Goal: Transaction & Acquisition: Purchase product/service

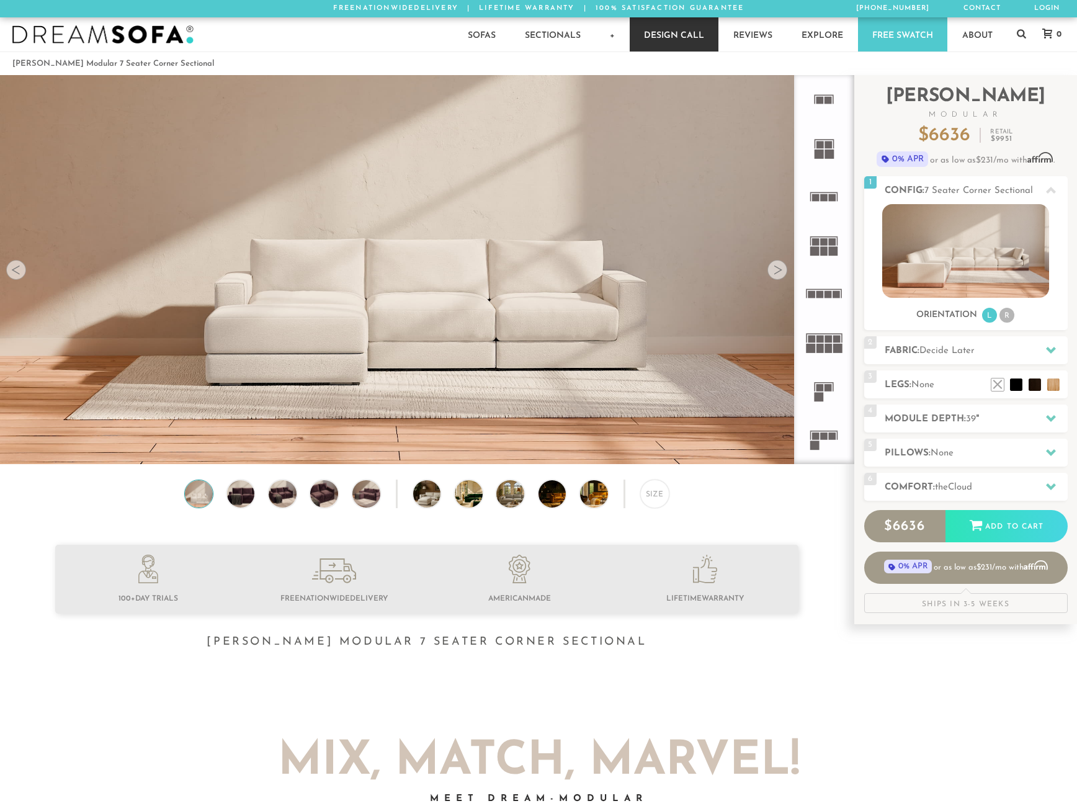
click at [673, 38] on link "Design Call" at bounding box center [674, 34] width 89 height 34
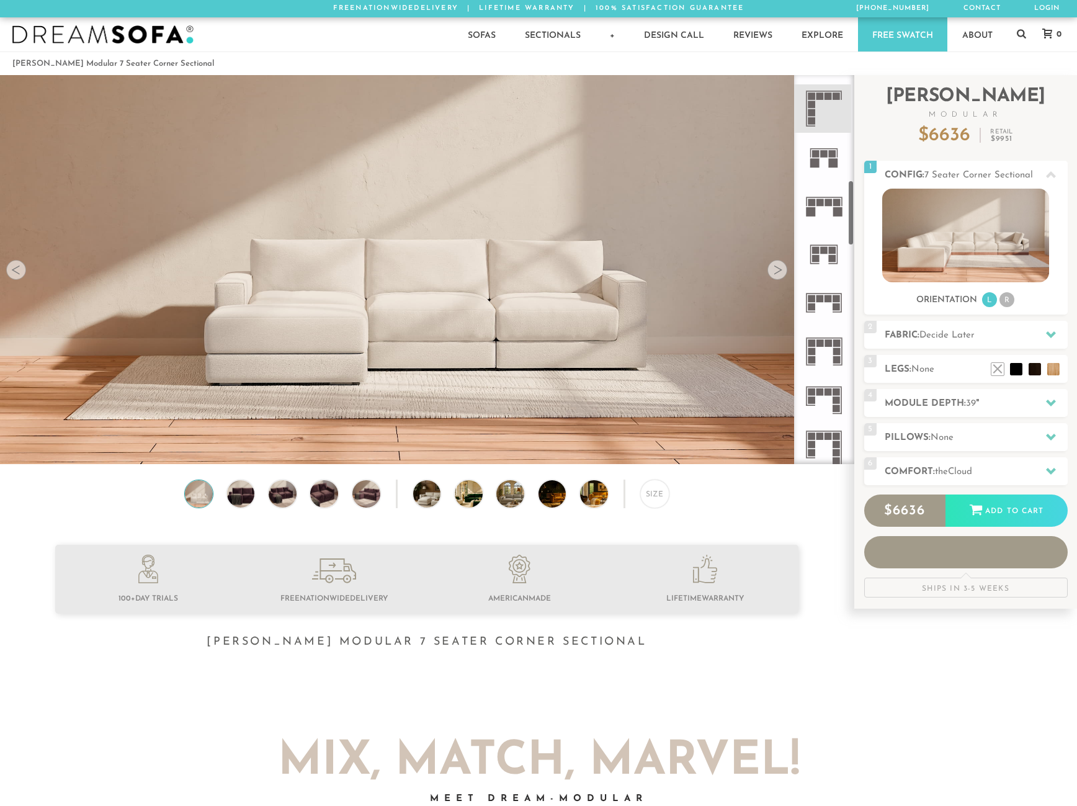
scroll to position [621, 0]
click at [1006, 296] on li "R" at bounding box center [1007, 299] width 15 height 15
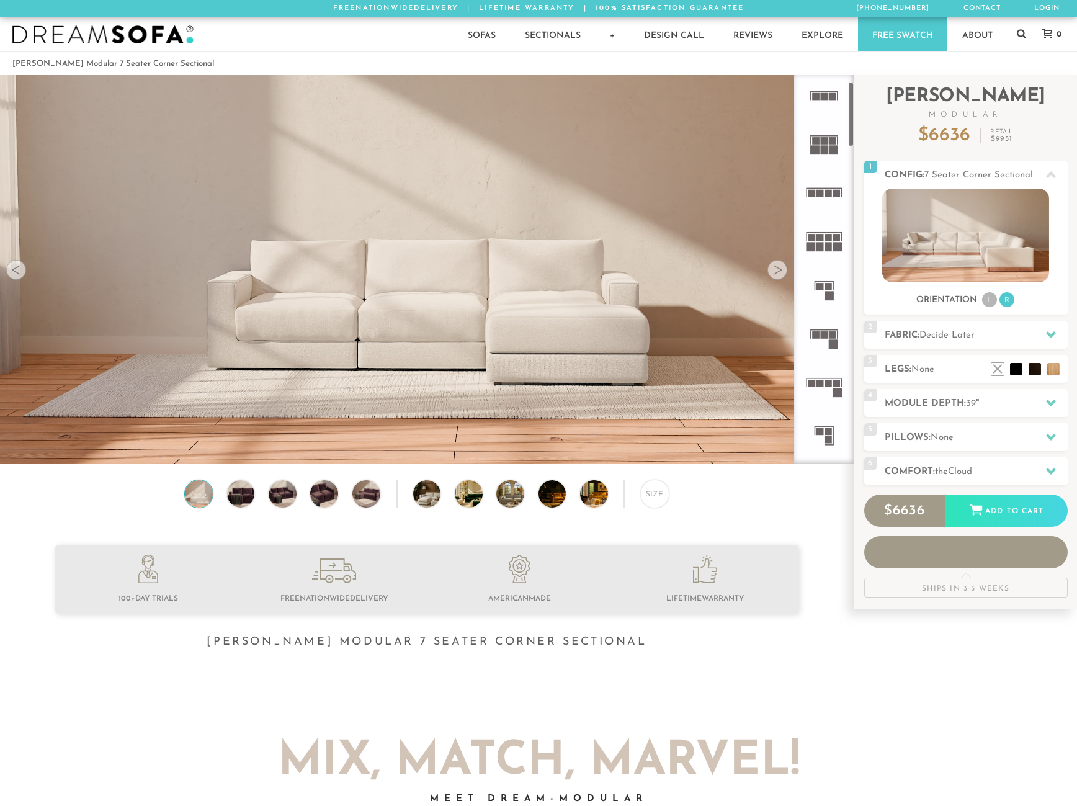
scroll to position [0, 0]
click at [811, 97] on icon at bounding box center [824, 99] width 48 height 48
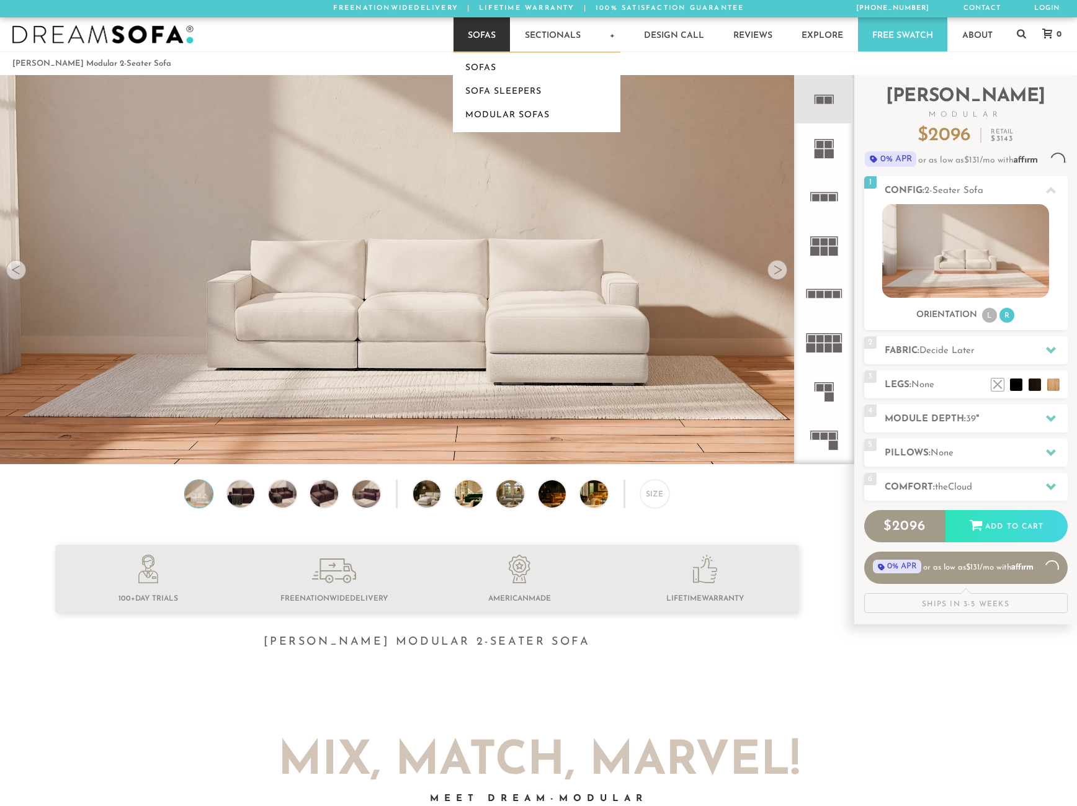
click at [484, 37] on link "Sofas" at bounding box center [482, 34] width 56 height 34
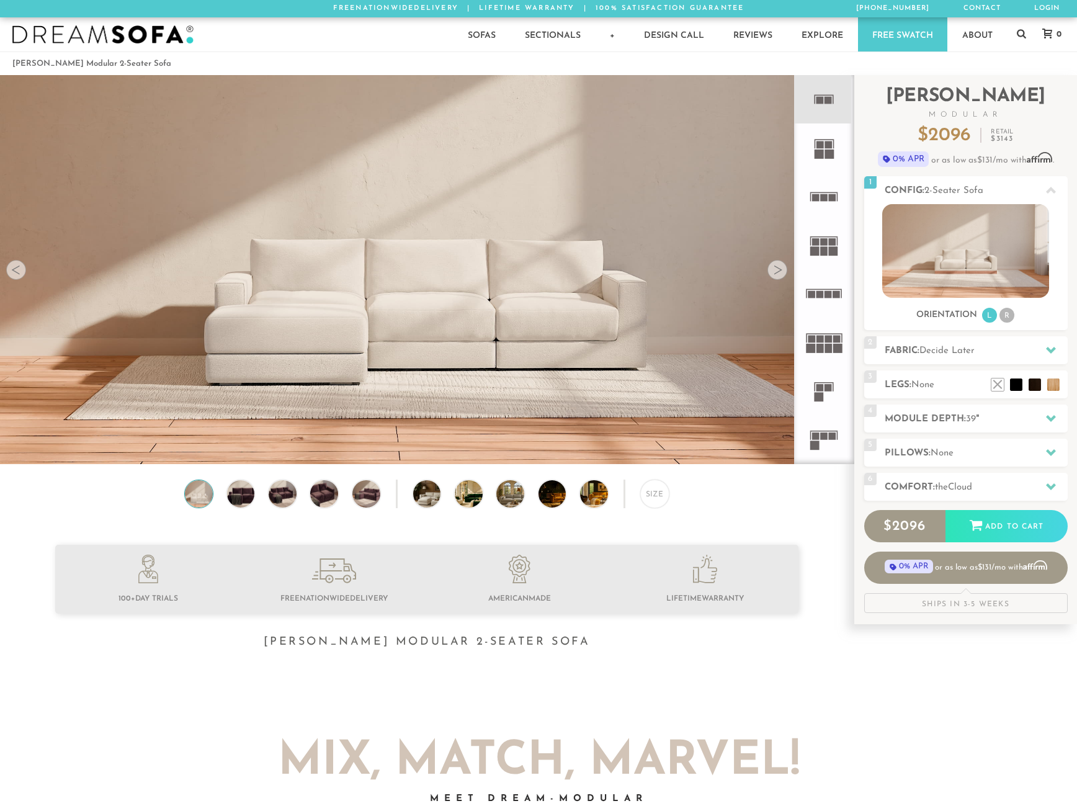
click at [826, 348] on rect at bounding box center [828, 348] width 7 height 9
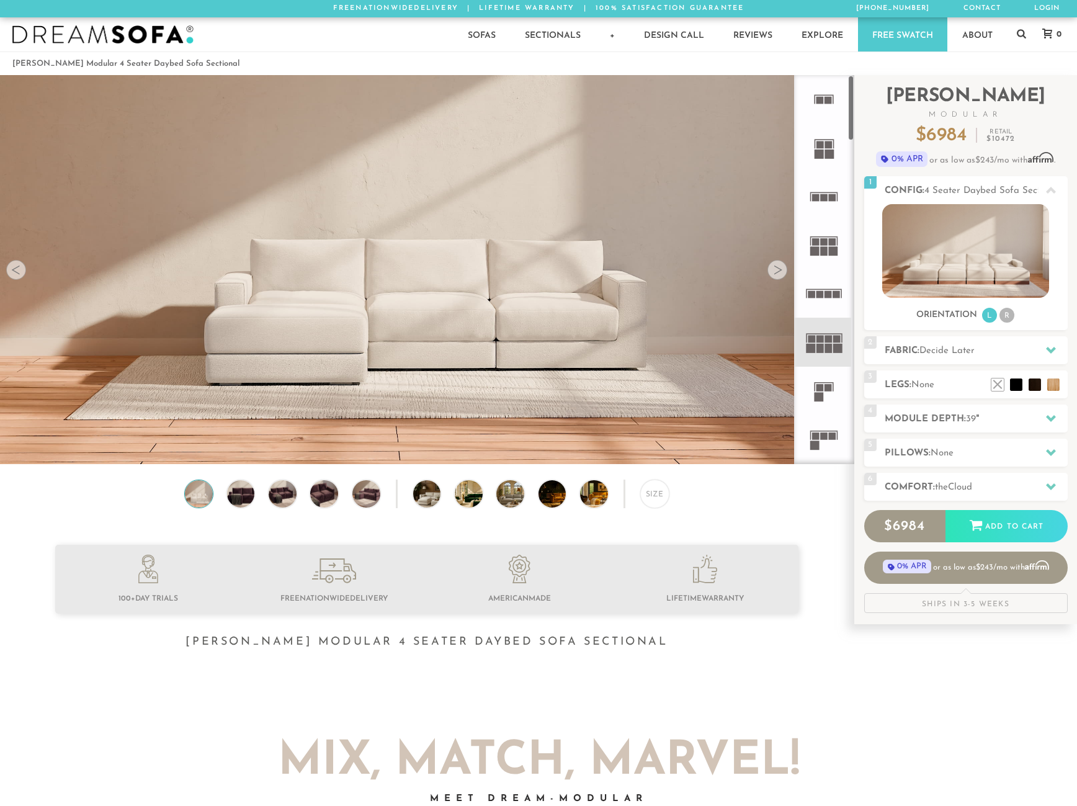
click at [776, 276] on div at bounding box center [778, 270] width 20 height 20
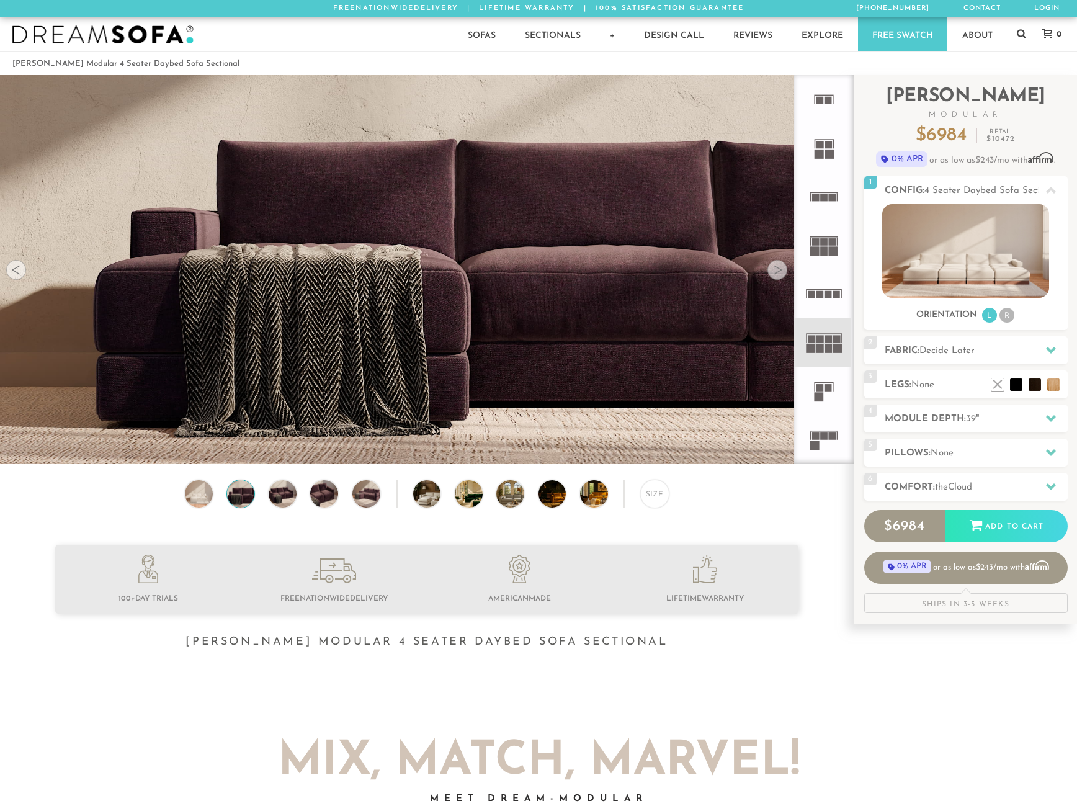
click at [776, 276] on div at bounding box center [778, 270] width 20 height 20
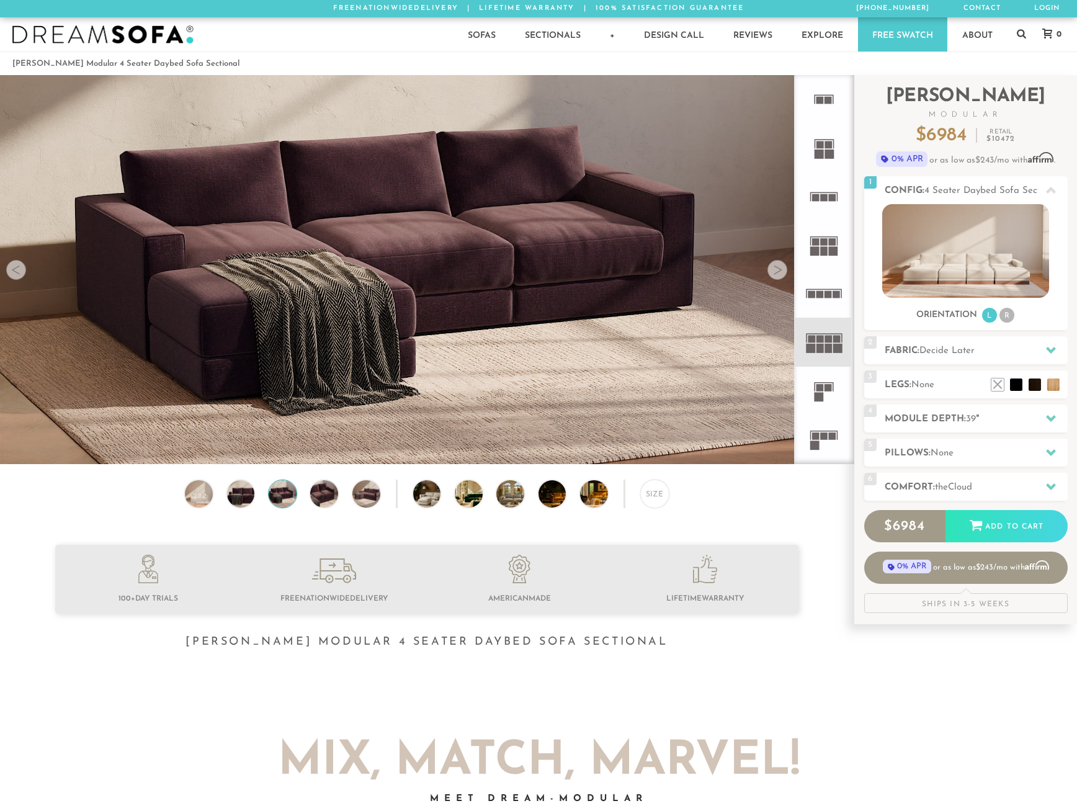
click at [776, 276] on div at bounding box center [778, 270] width 20 height 20
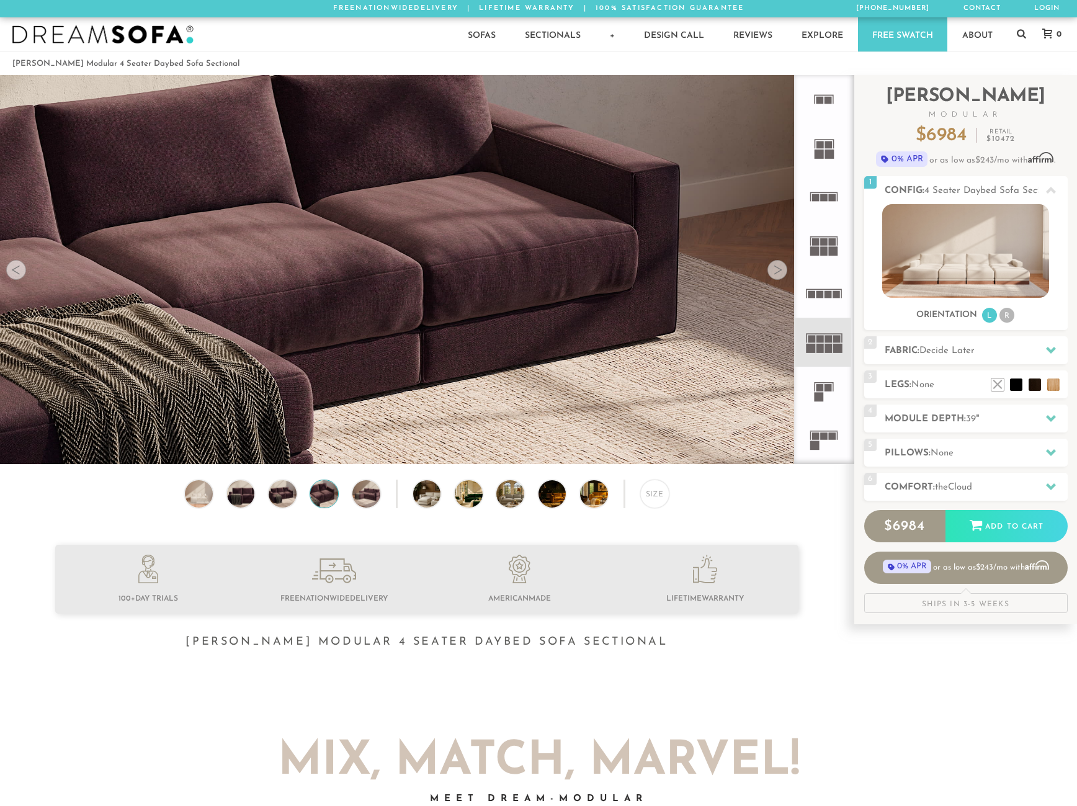
click at [776, 276] on div at bounding box center [778, 270] width 20 height 20
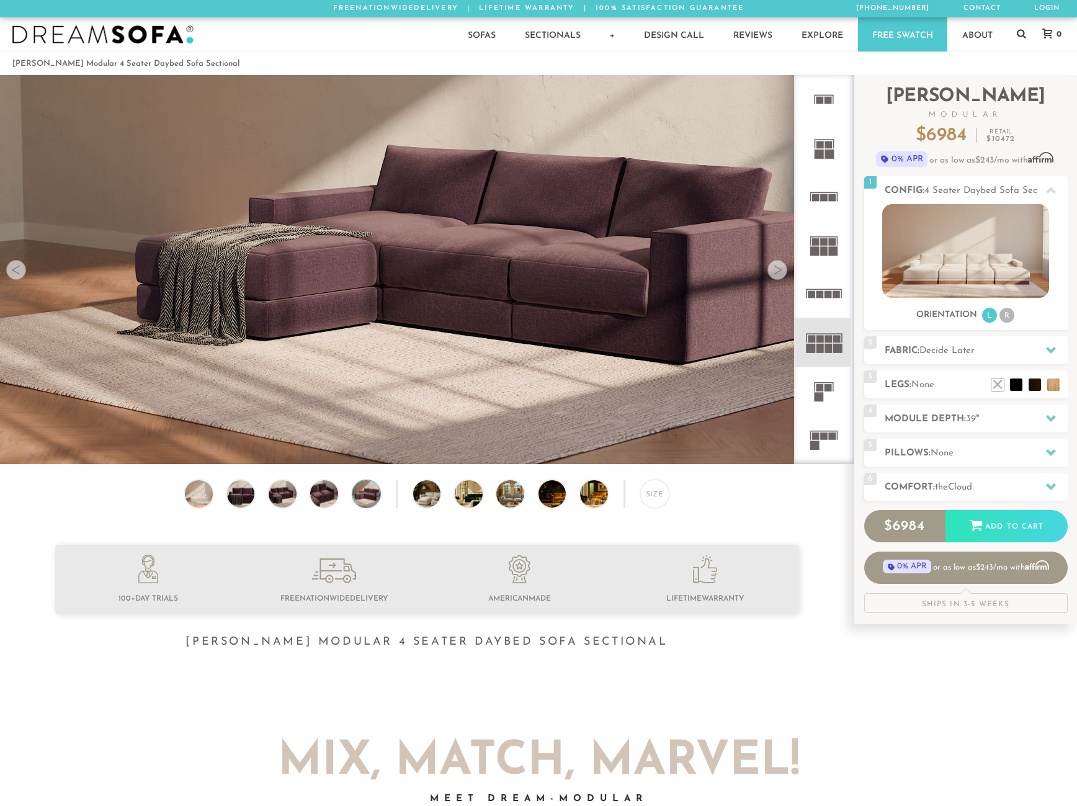
click at [776, 276] on div at bounding box center [778, 270] width 20 height 20
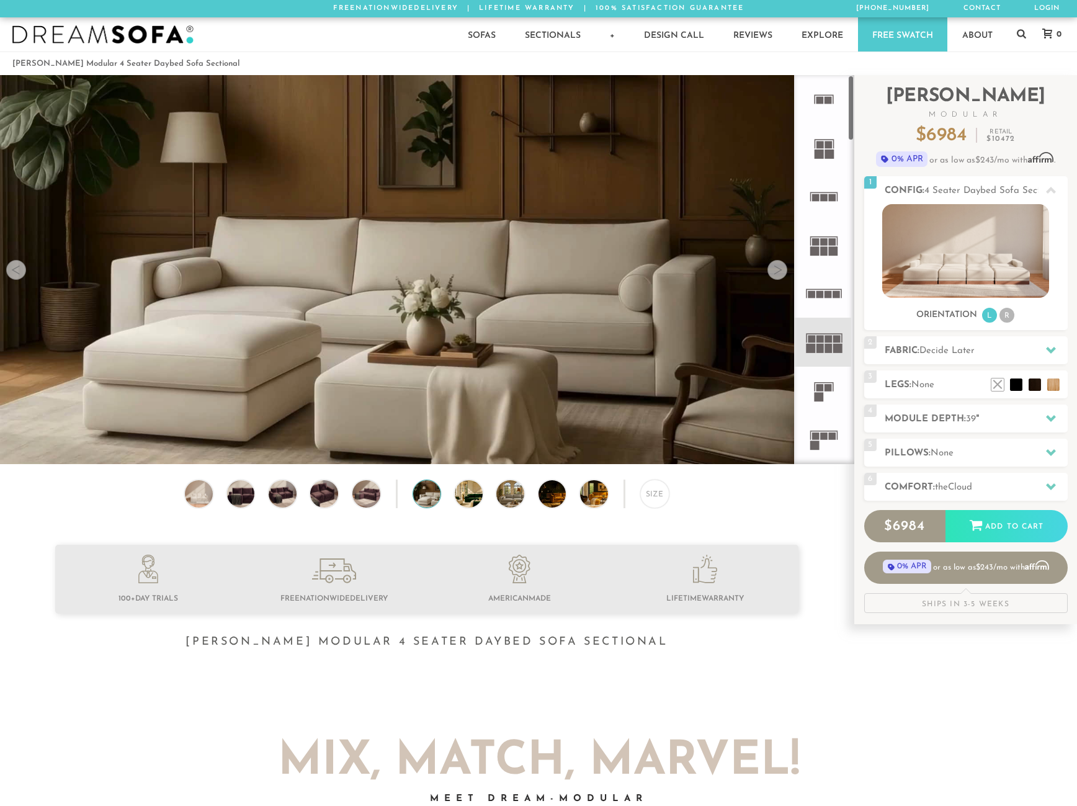
click at [823, 390] on rect at bounding box center [820, 387] width 7 height 7
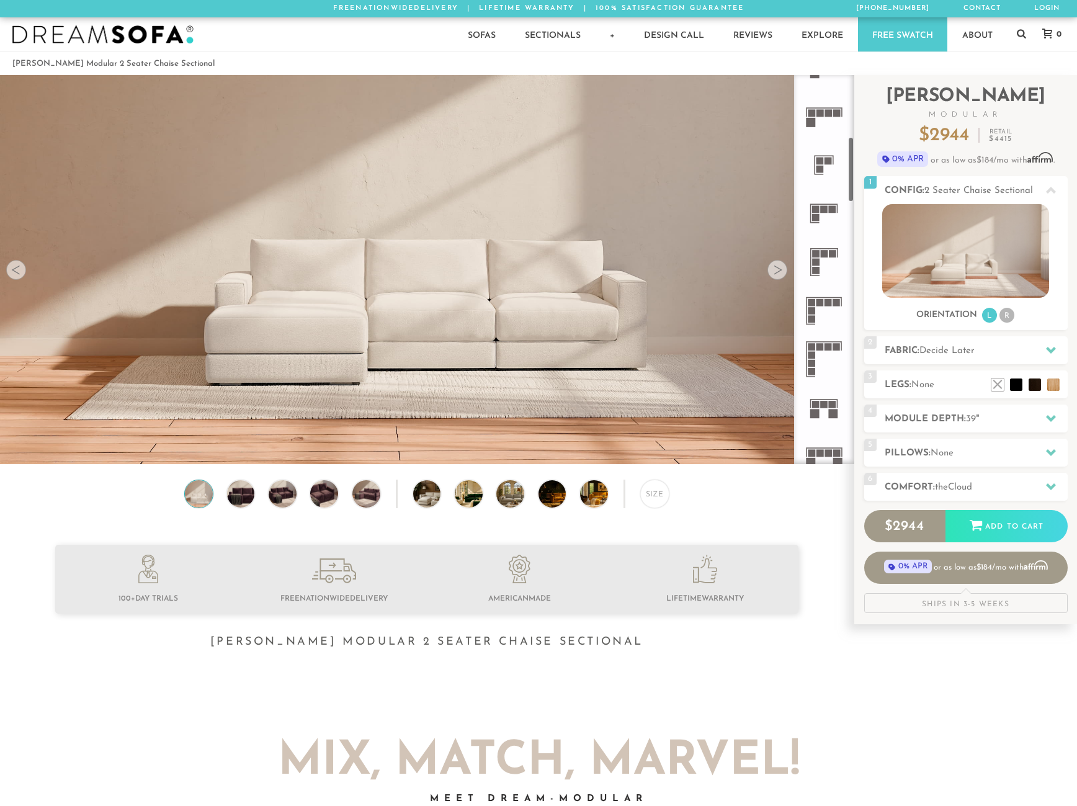
scroll to position [372, 0]
click at [816, 263] on rect at bounding box center [815, 261] width 7 height 7
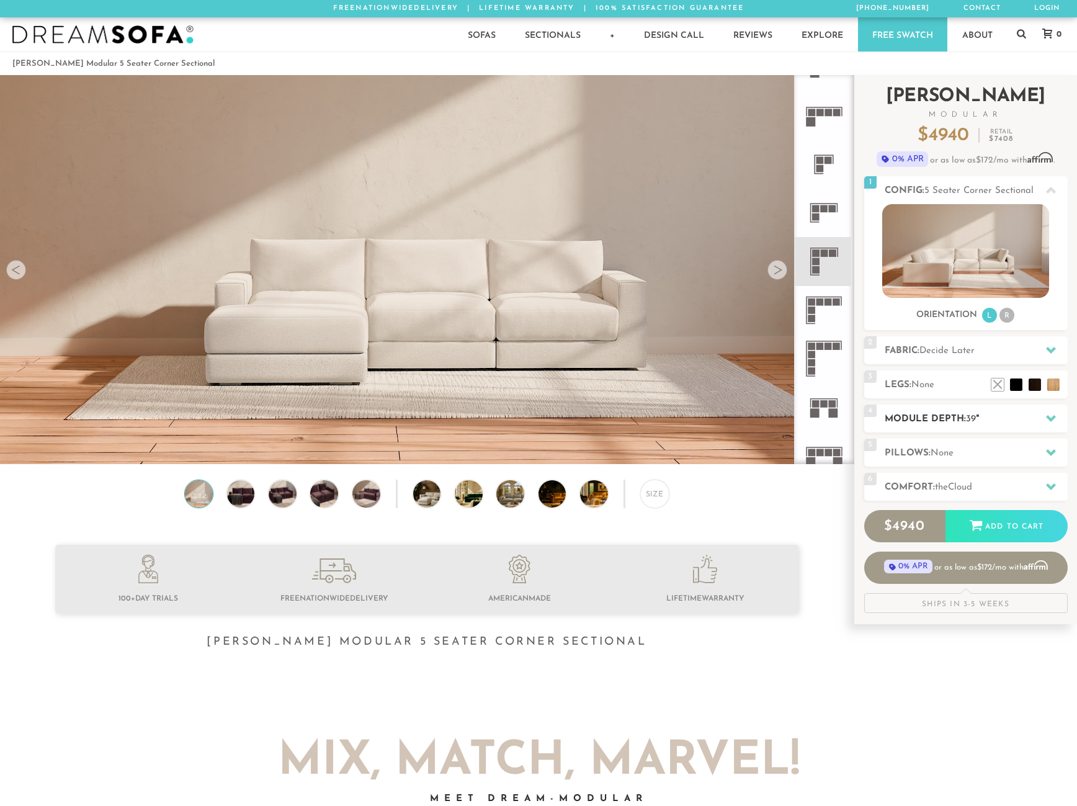
click at [991, 417] on h2 "Module Depth: 39 "" at bounding box center [976, 419] width 183 height 14
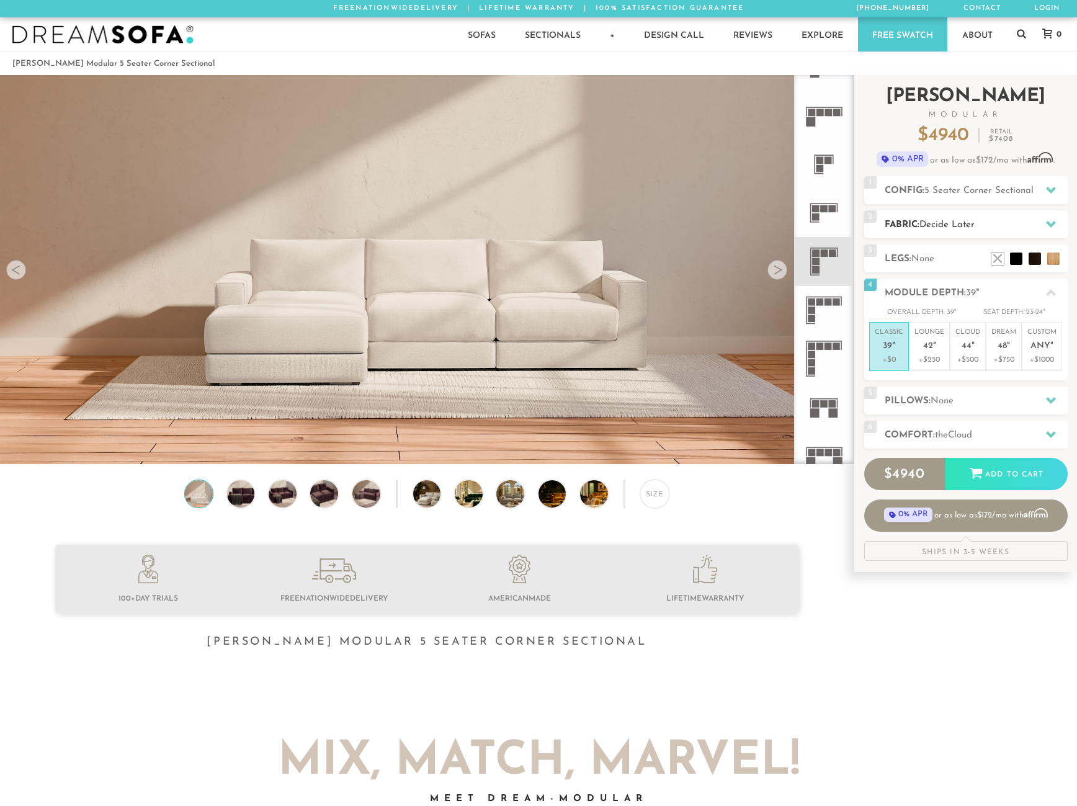
click at [1007, 227] on h2 "Fabric: Decide Later" at bounding box center [976, 225] width 183 height 14
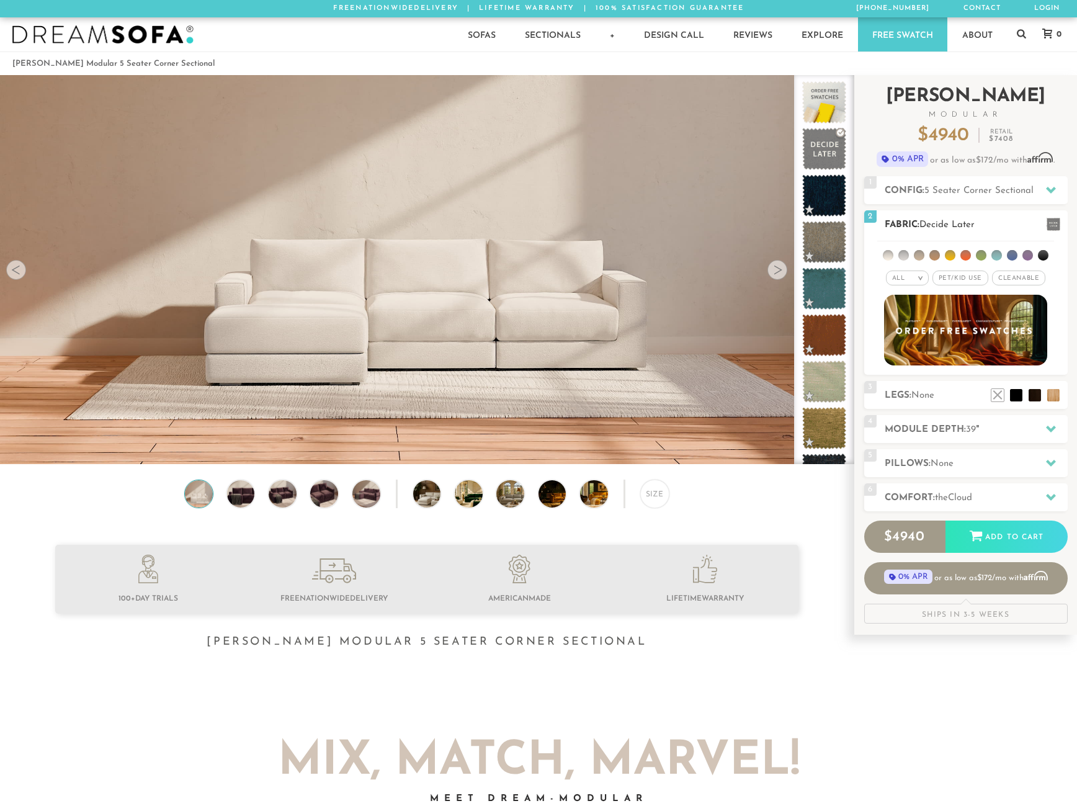
click at [1007, 227] on h2 "Fabric: Decide Later" at bounding box center [976, 225] width 183 height 14
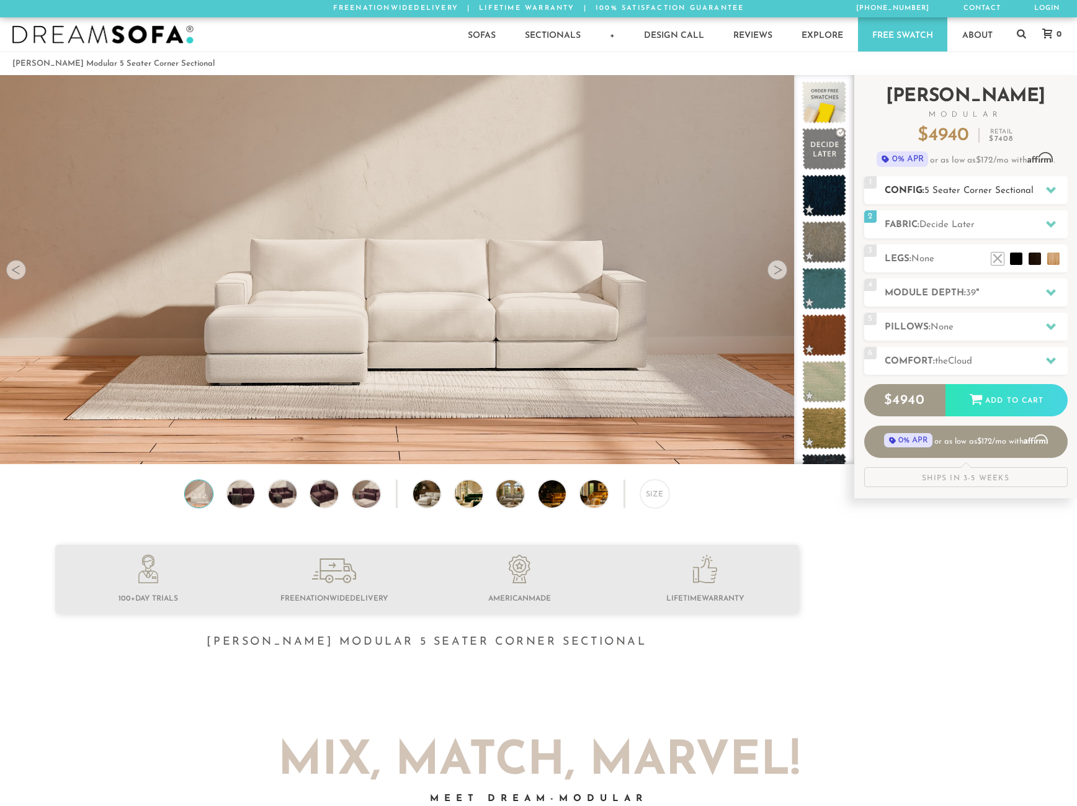
click at [998, 192] on span "5 Seater Corner Sectional" at bounding box center [979, 190] width 109 height 9
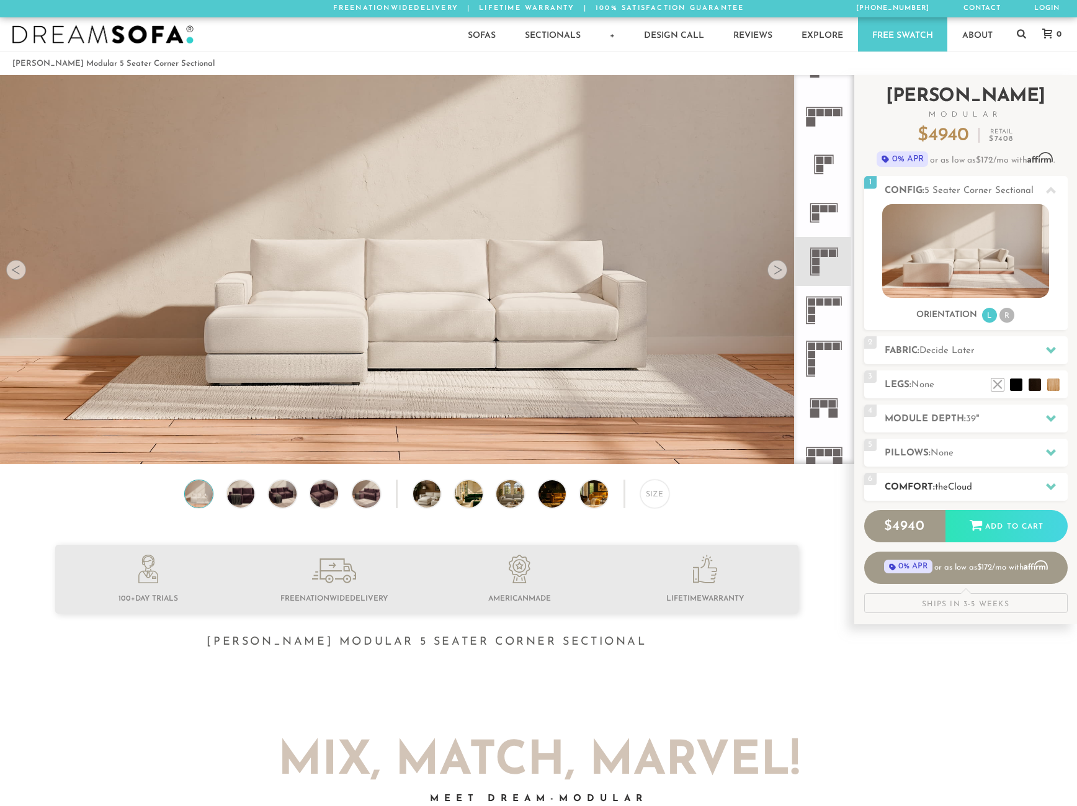
click at [1010, 487] on h2 "Comfort: the Cloud" at bounding box center [976, 487] width 183 height 14
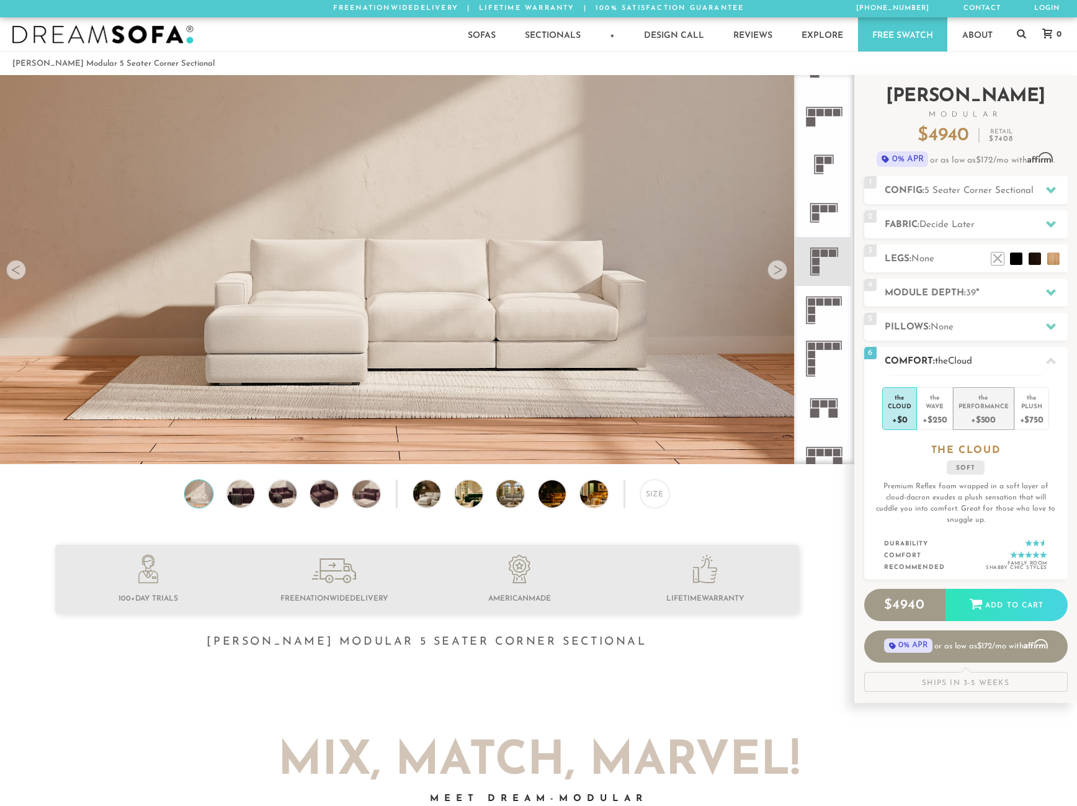
click at [978, 410] on div "Performance" at bounding box center [984, 406] width 50 height 9
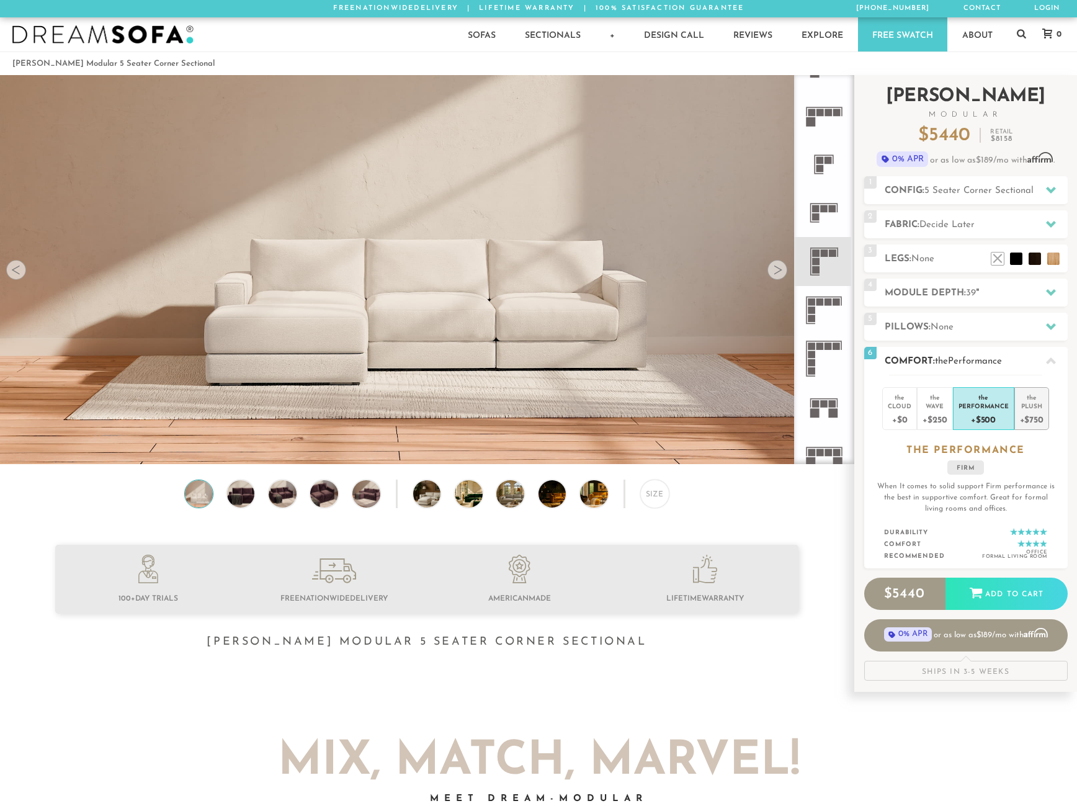
click at [1028, 421] on div "+$750" at bounding box center [1032, 419] width 24 height 18
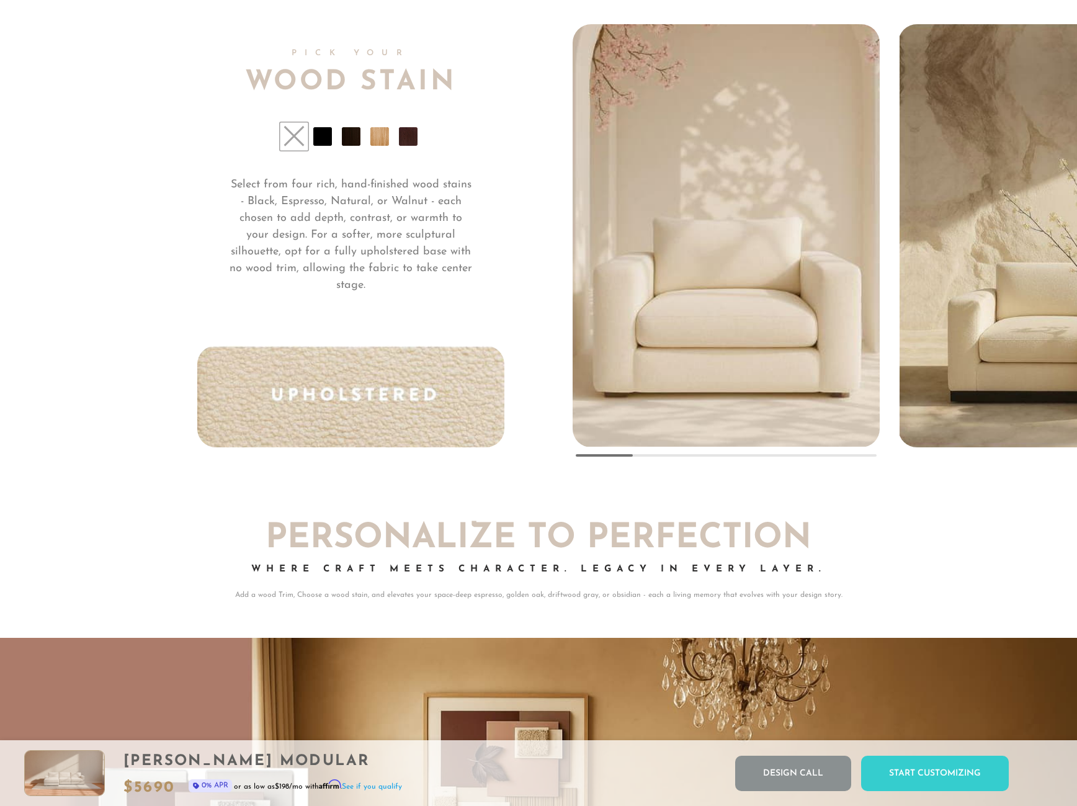
scroll to position [9471, 0]
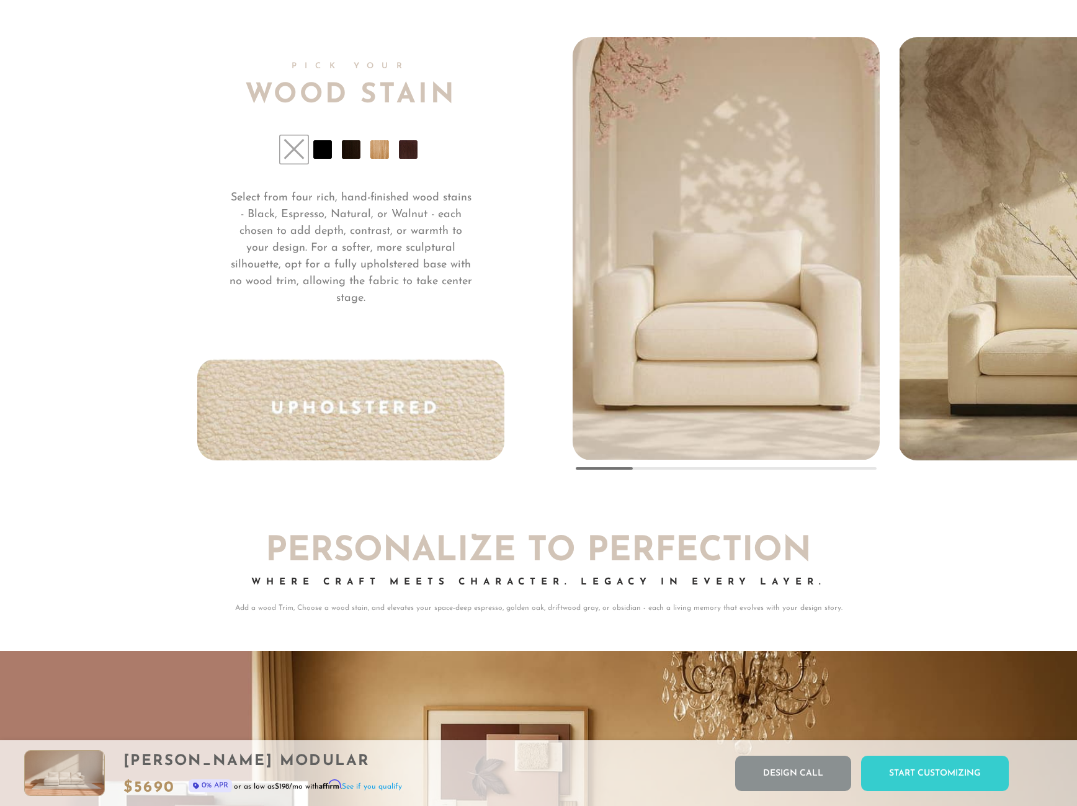
drag, startPoint x: 619, startPoint y: 472, endPoint x: 666, endPoint y: 472, distance: 46.5
click at [666, 470] on div at bounding box center [726, 468] width 301 height 2
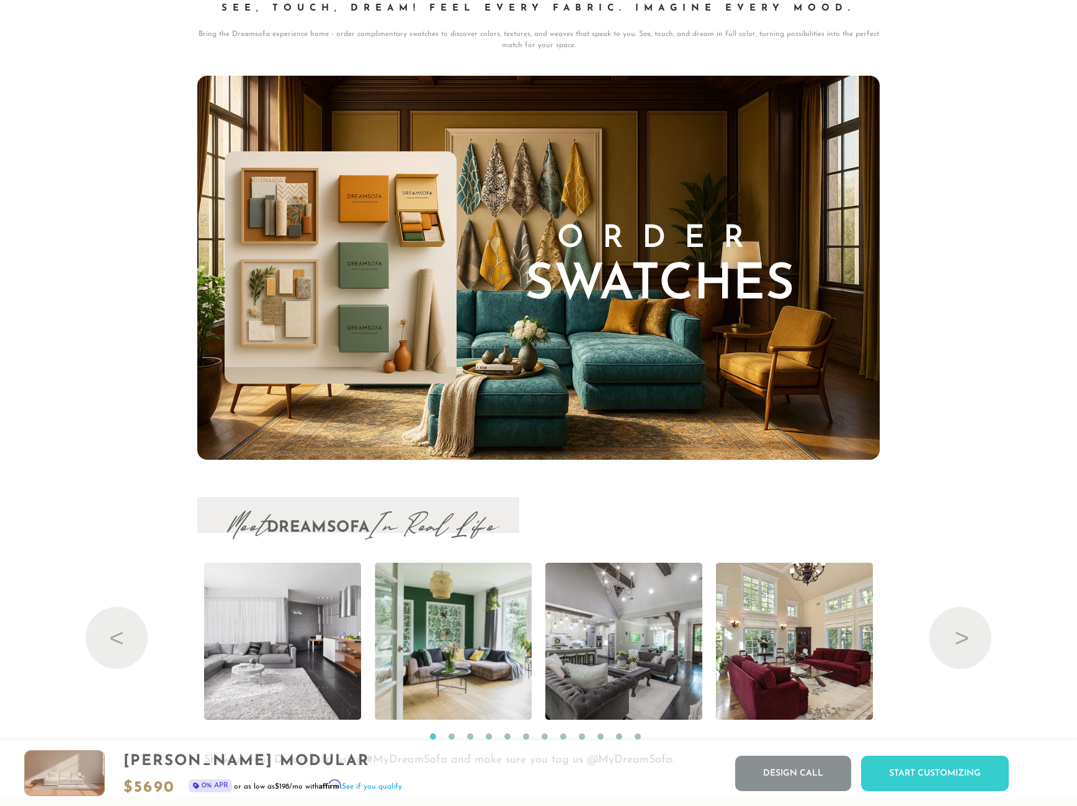
scroll to position [12730, 0]
